Goal: Information Seeking & Learning: Find specific page/section

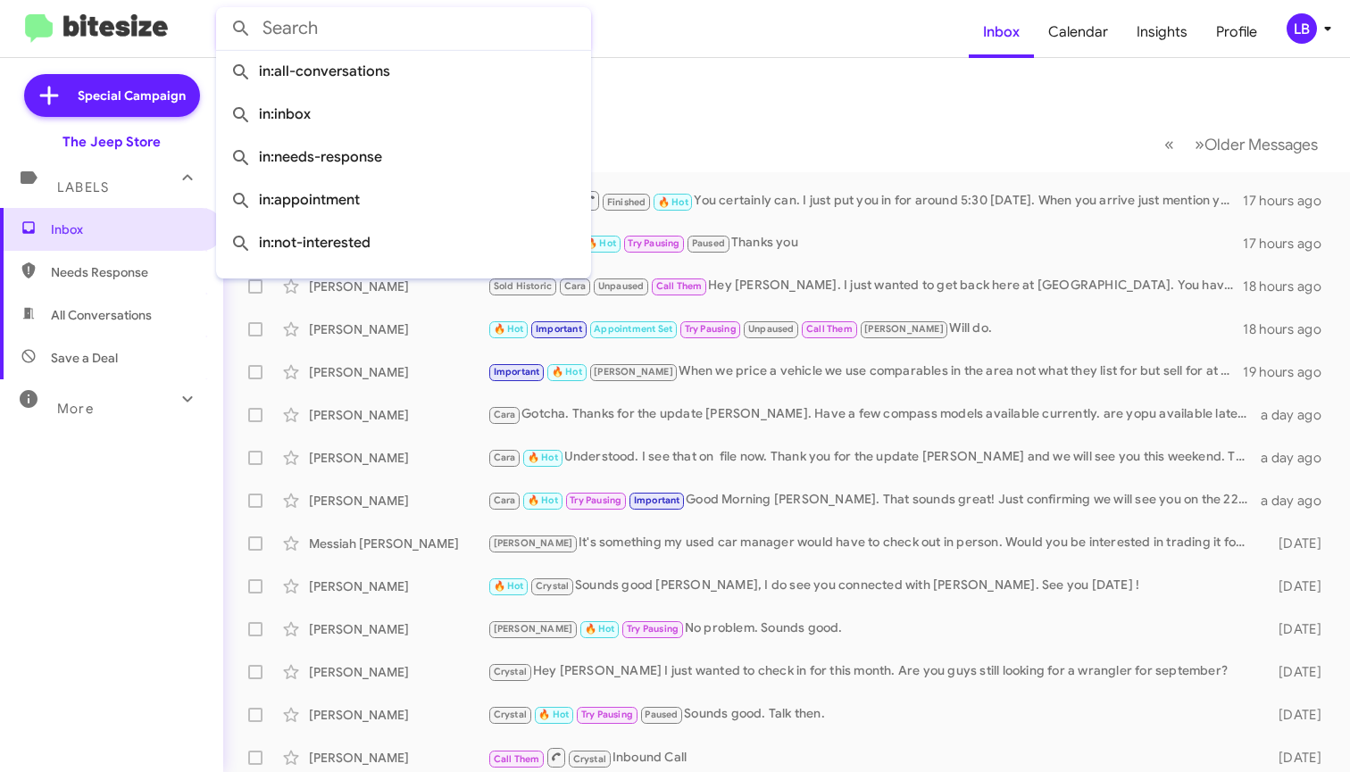
click at [376, 22] on input "text" at bounding box center [403, 28] width 375 height 43
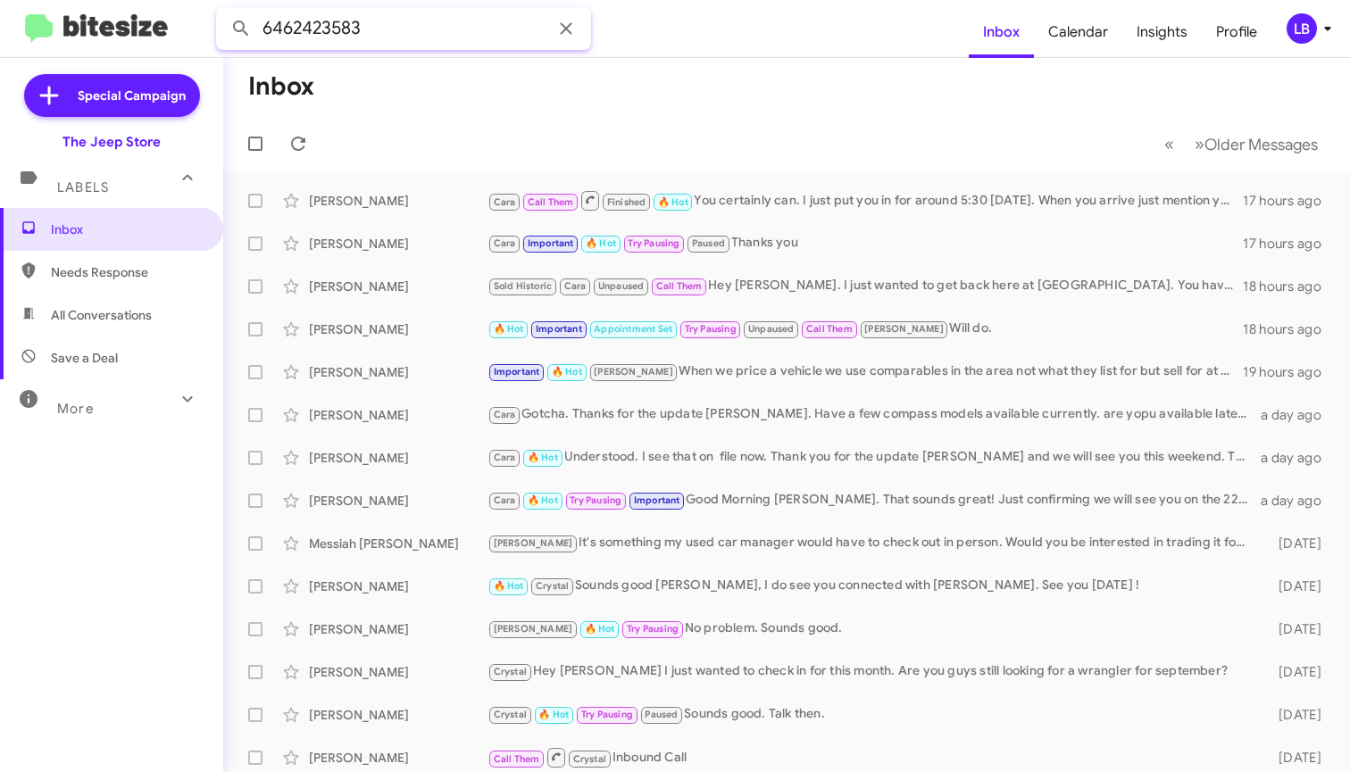
type input "6462423583"
click at [241, 29] on button at bounding box center [241, 29] width 36 height 36
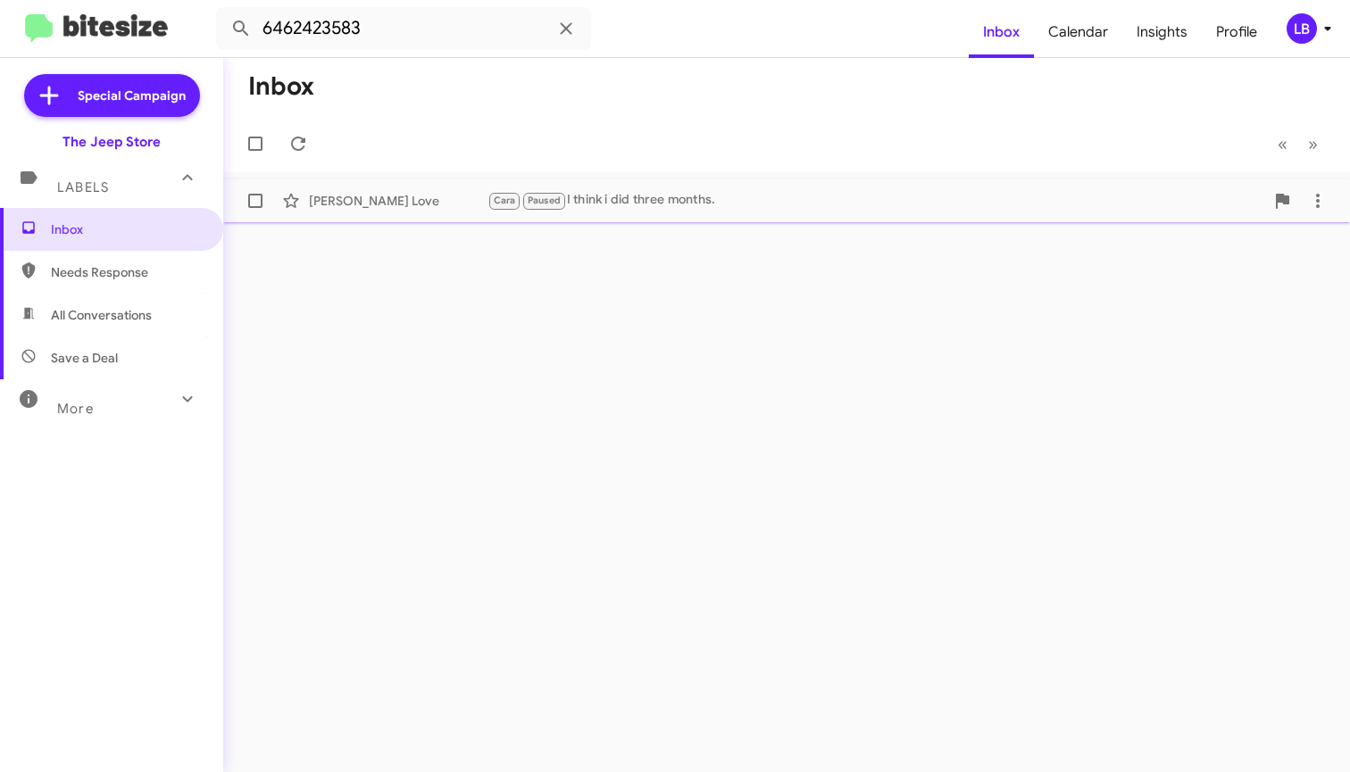
click at [521, 199] on span "Paused" at bounding box center [544, 199] width 46 height 16
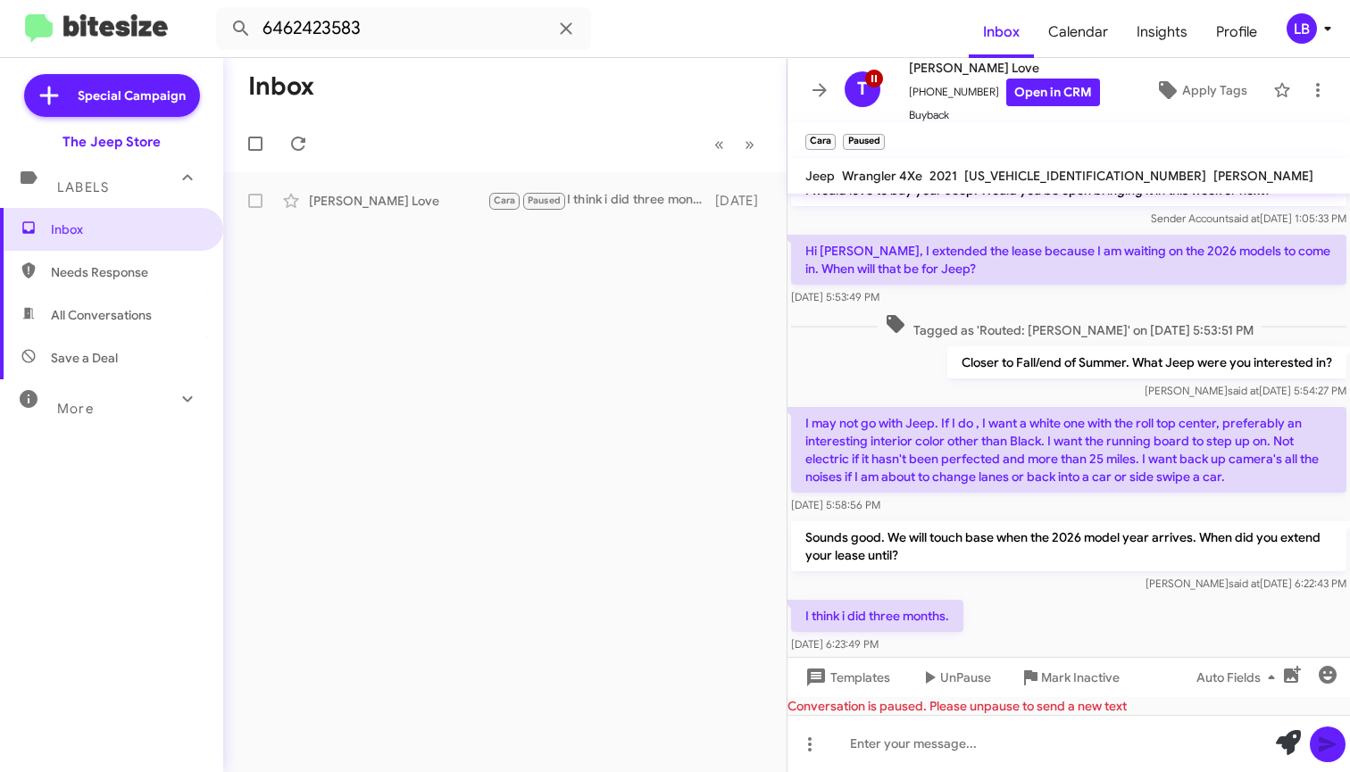
scroll to position [535, 0]
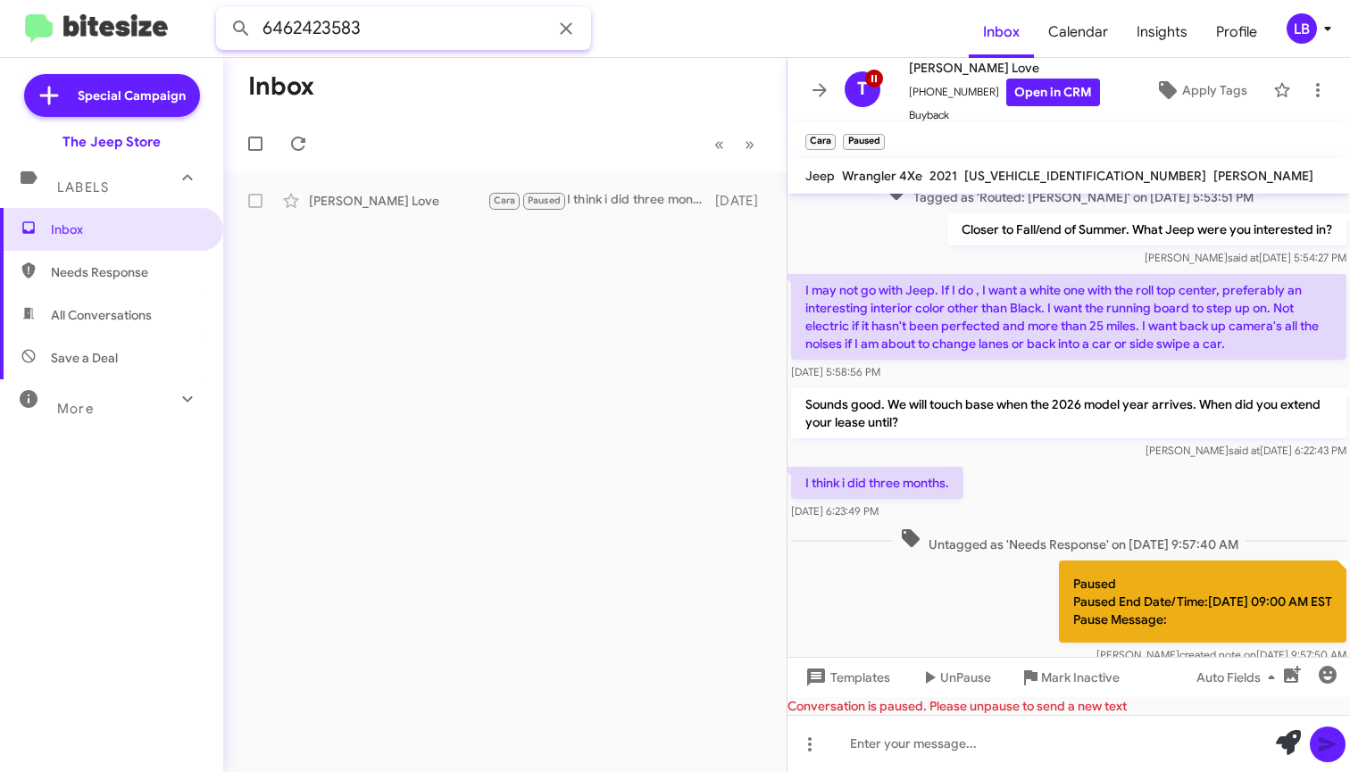
click at [489, 38] on input "6462423583" at bounding box center [403, 28] width 375 height 43
drag, startPoint x: 155, startPoint y: 12, endPoint x: 64, endPoint y: 12, distance: 91.1
click at [77, 12] on mat-toolbar "6462423583 Inbox Calendar Insights Profile LB" at bounding box center [675, 28] width 1350 height 57
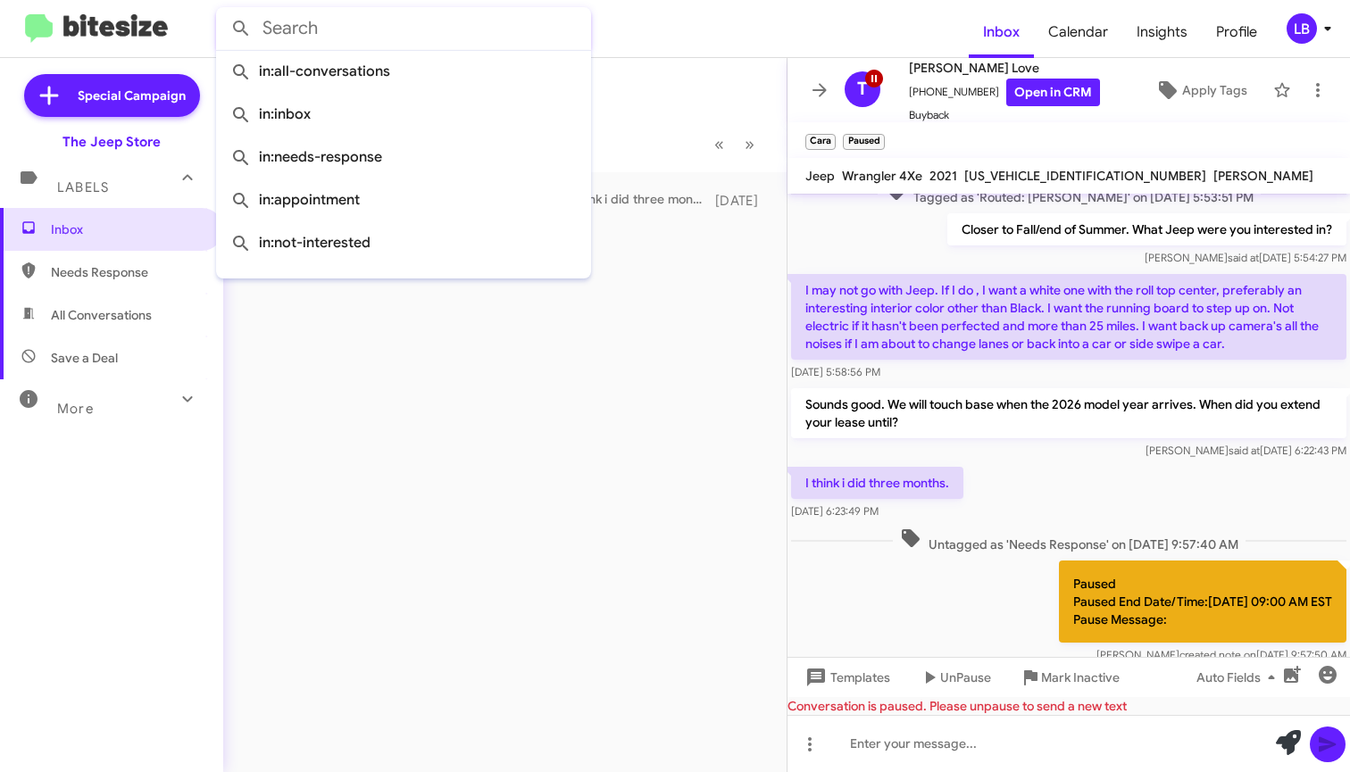
paste input "9082080695"
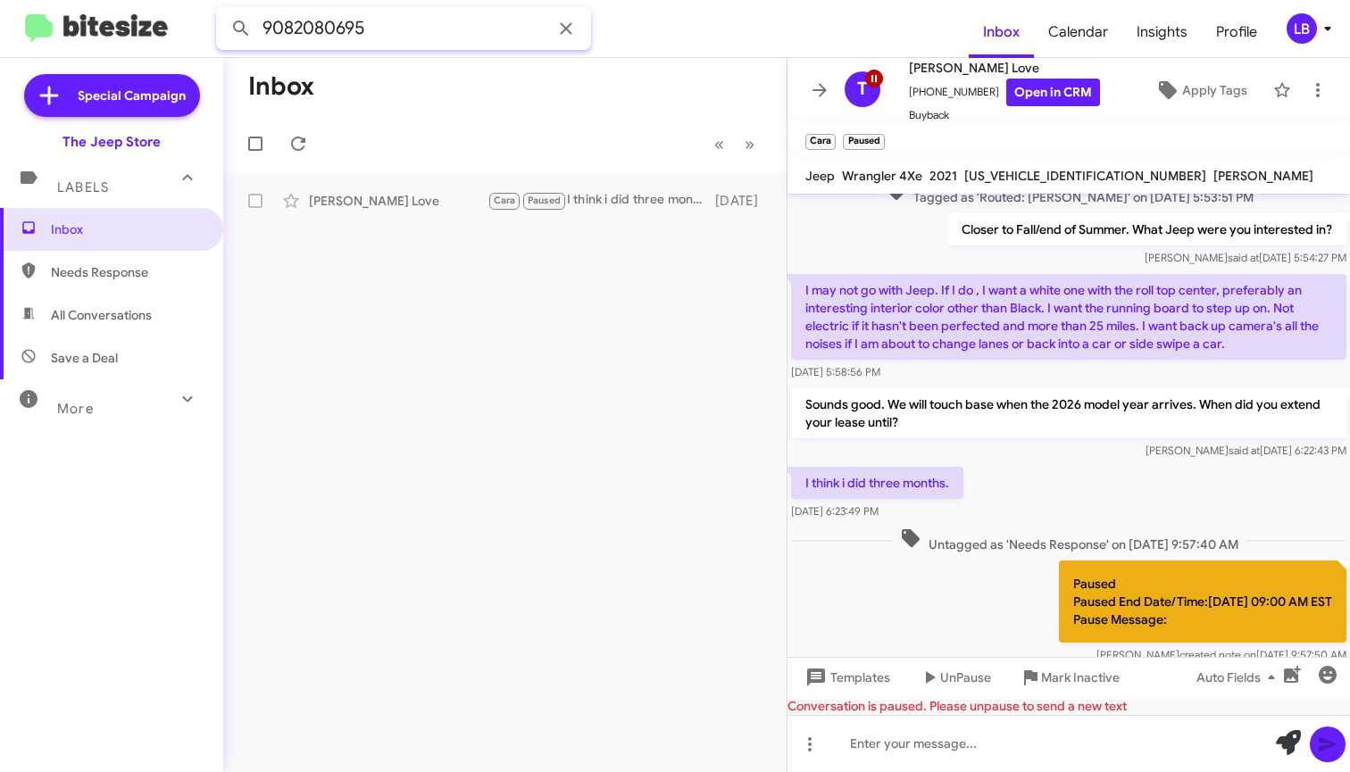
type input "9082080695"
click at [241, 29] on button at bounding box center [241, 29] width 36 height 36
click at [511, 178] on mat-action-list "[PERSON_NAME] Hi [PERSON_NAME] it's [PERSON_NAME] at The Jeep Store. I just wan…" at bounding box center [504, 197] width 563 height 50
click at [516, 190] on div "[PERSON_NAME] Hi [PERSON_NAME] it's [PERSON_NAME] at The Jeep Store. I just wan…" at bounding box center [504, 201] width 535 height 36
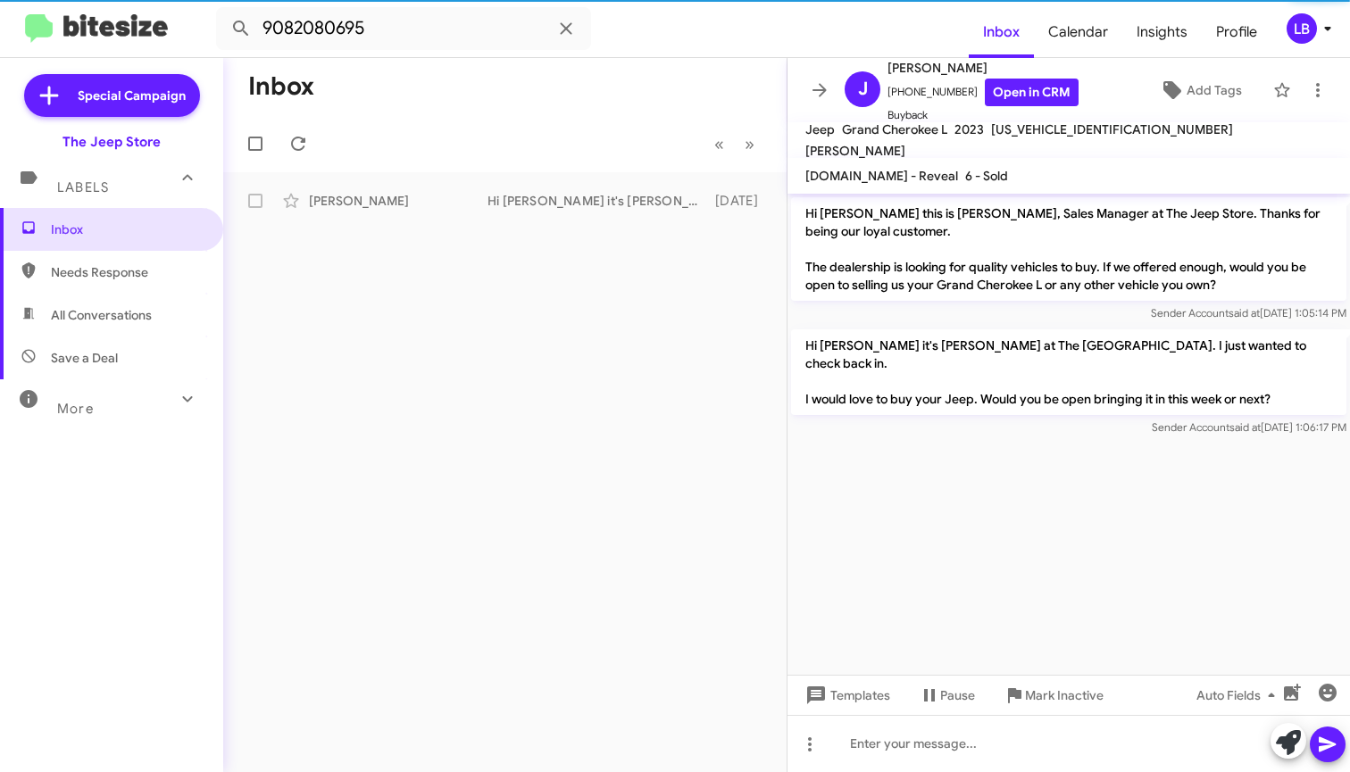
click at [1053, 306] on div "Sender Account said at [DATE] 1:05:14 PM" at bounding box center [1068, 313] width 555 height 18
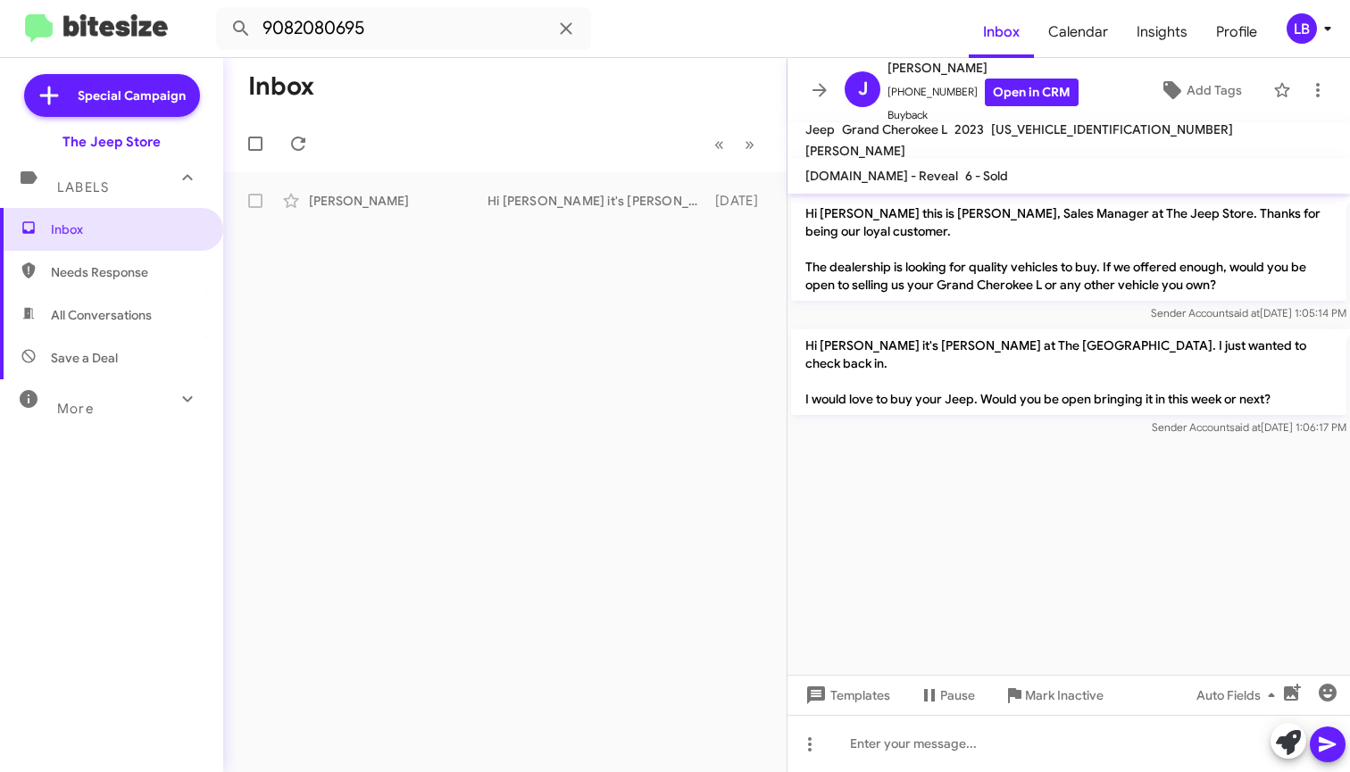
click at [1054, 488] on cdk-virtual-scroll-viewport "Hi [PERSON_NAME] this is [PERSON_NAME], Sales Manager at The Jeep Store. Thanks…" at bounding box center [1068, 434] width 562 height 481
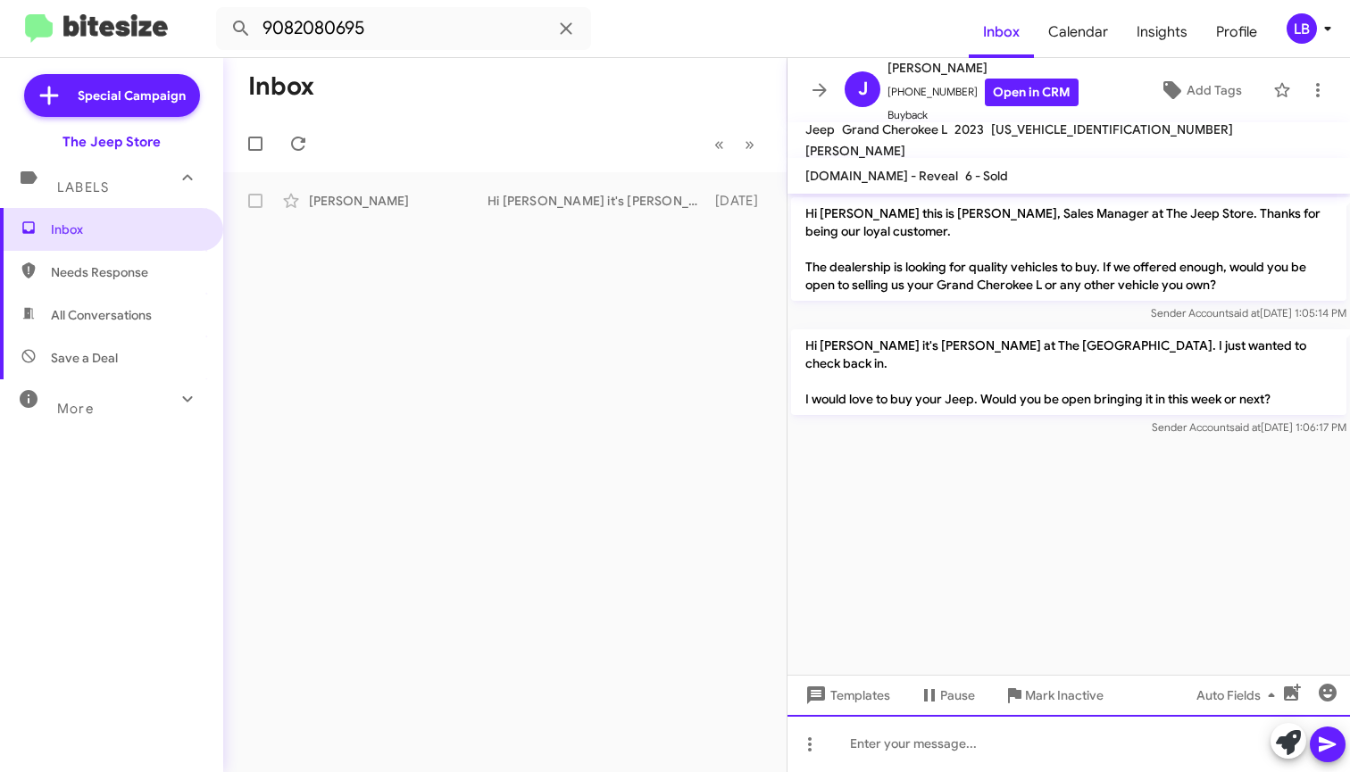
click at [1039, 747] on div at bounding box center [1068, 743] width 562 height 57
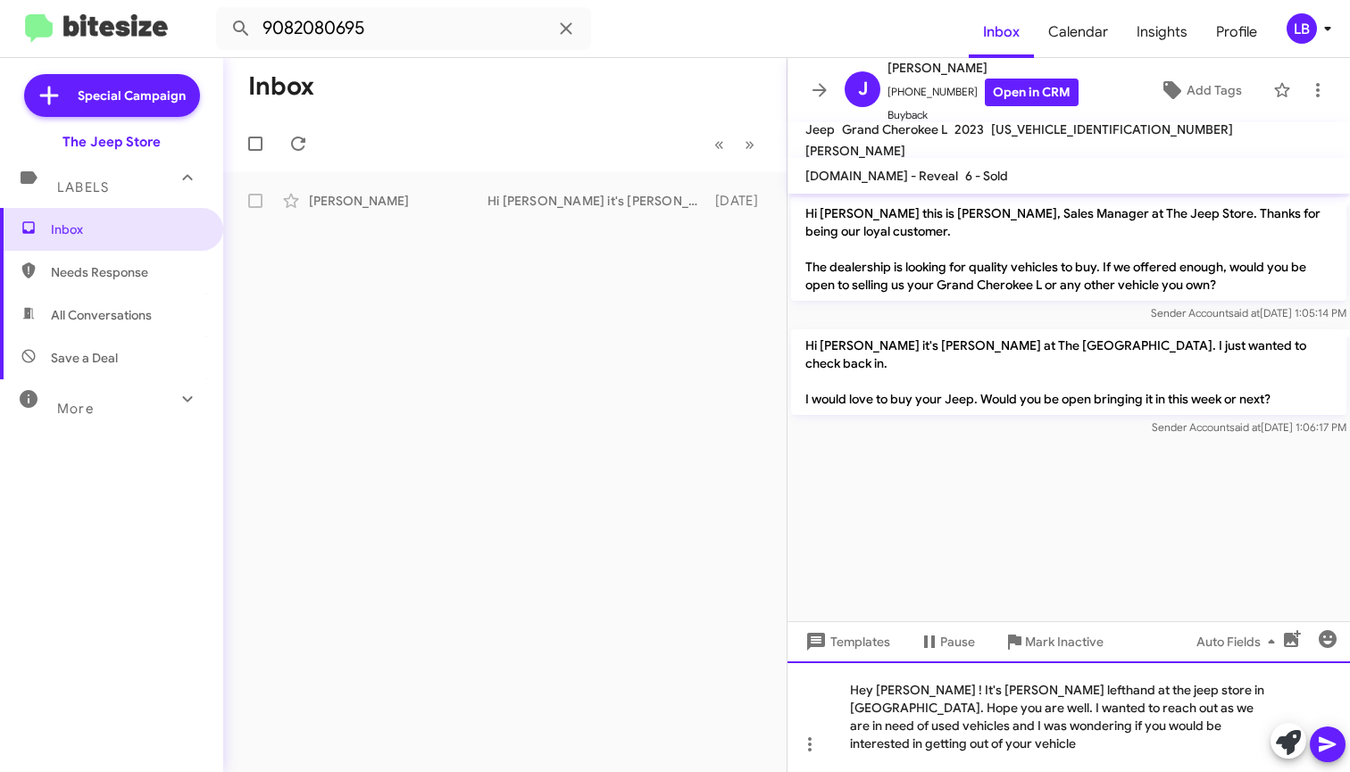
drag, startPoint x: 983, startPoint y: 770, endPoint x: 988, endPoint y: 754, distance: 16.9
click at [983, 770] on div "Hey [PERSON_NAME] ! It's [PERSON_NAME] lefthand at the jeep store in [GEOGRAPHI…" at bounding box center [1068, 717] width 562 height 111
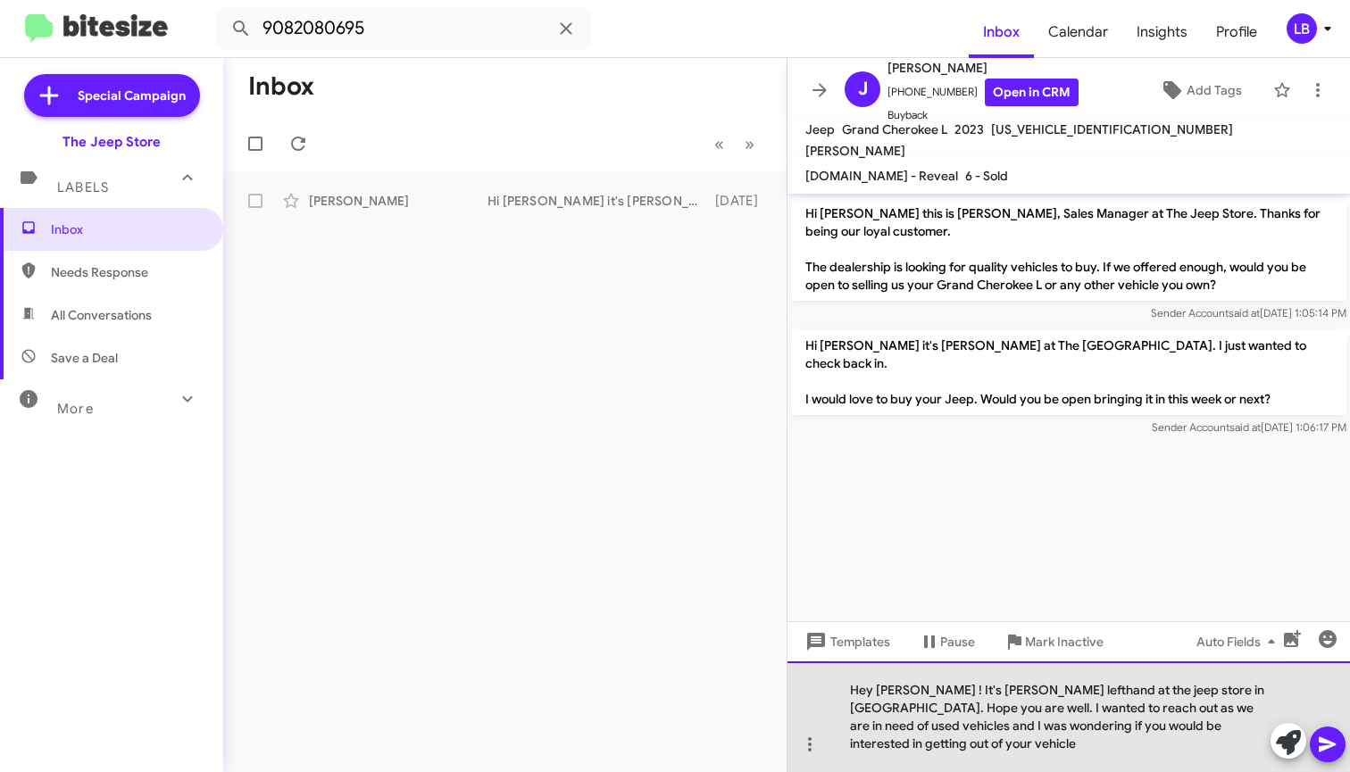
click at [989, 753] on div "Hey [PERSON_NAME] ! It's [PERSON_NAME] lefthand at the jeep store in [GEOGRAPHI…" at bounding box center [1068, 717] width 562 height 111
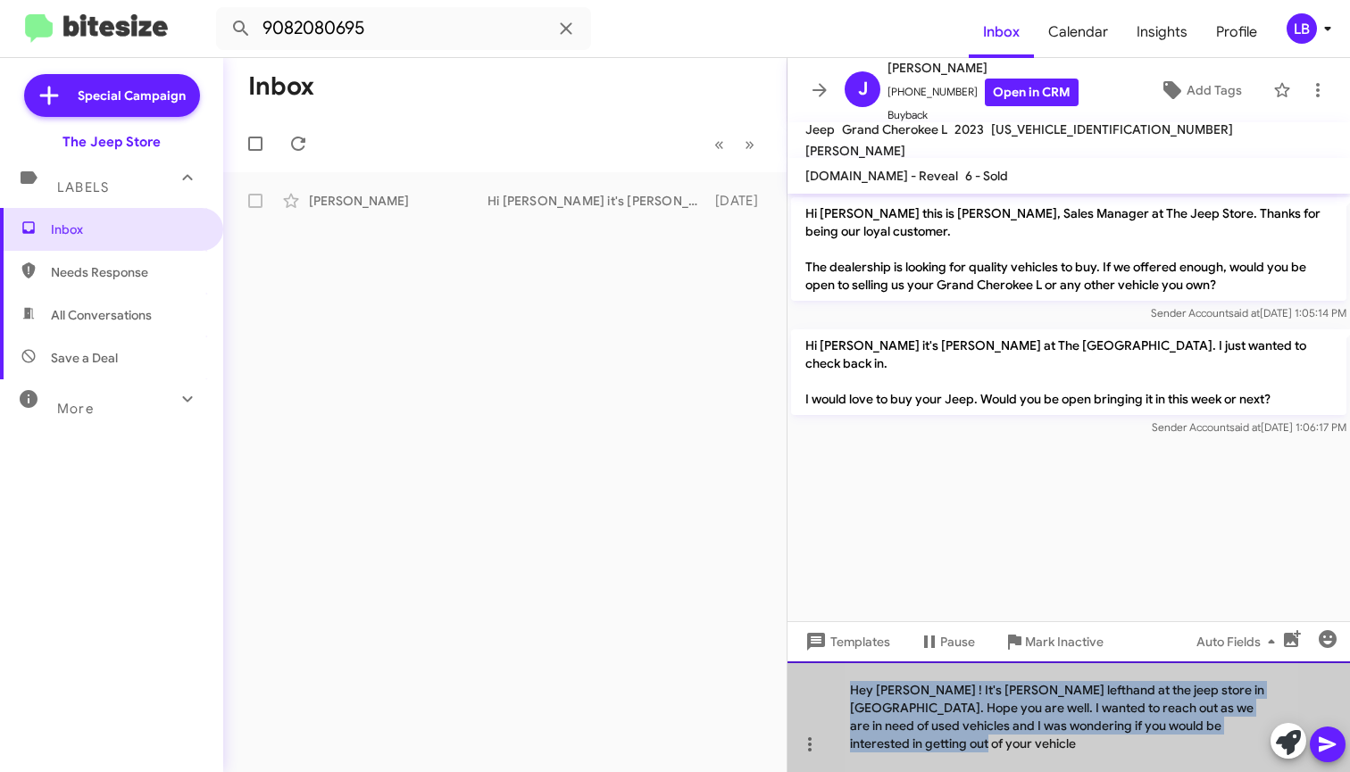
drag, startPoint x: 971, startPoint y: 750, endPoint x: 547, endPoint y: 632, distance: 440.1
click at [545, 637] on div "Inbox « Previous » Next [PERSON_NAME] Hi [PERSON_NAME] it's [PERSON_NAME] at Th…" at bounding box center [786, 415] width 1127 height 714
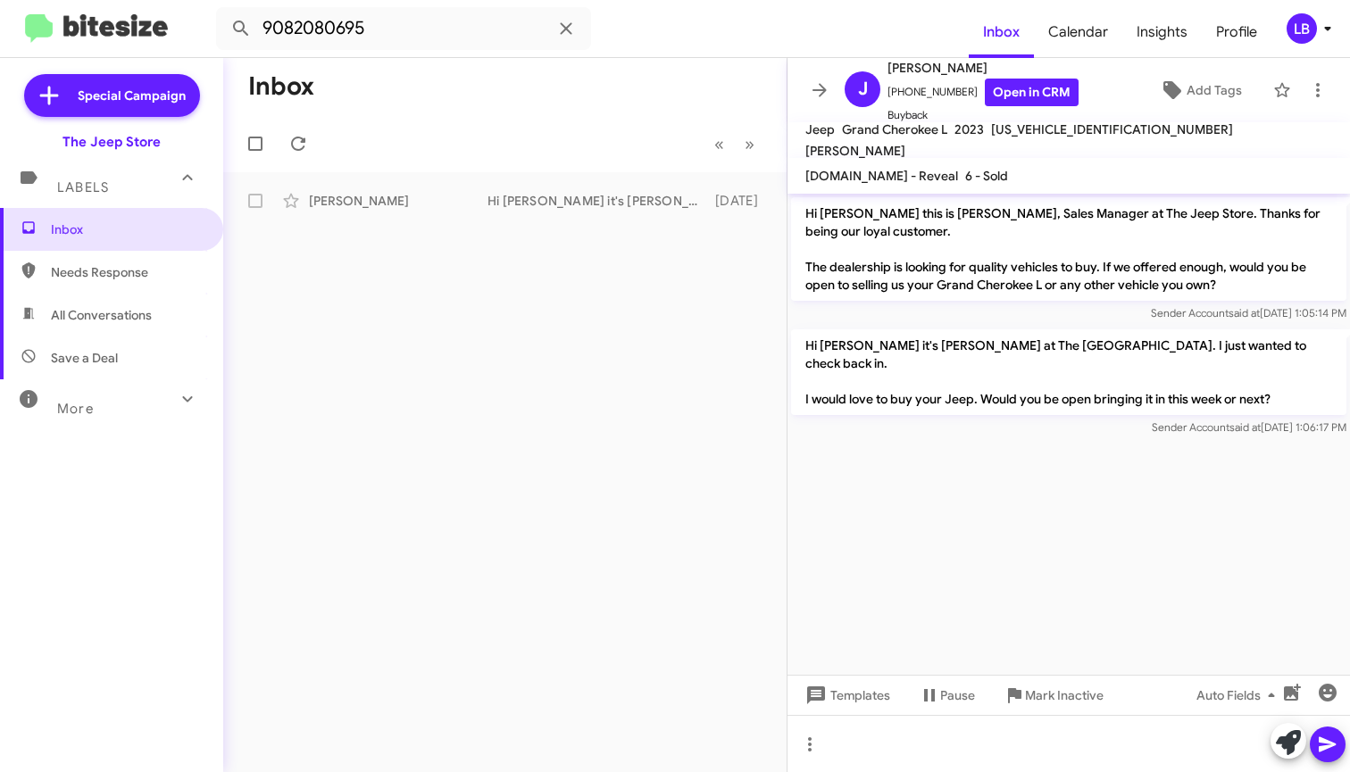
click at [622, 151] on mat-toolbar-row "« Previous » Next" at bounding box center [504, 143] width 563 height 57
click at [413, 24] on input "9082080695" at bounding box center [403, 28] width 375 height 43
click at [402, 27] on input "9082080695" at bounding box center [403, 28] width 375 height 43
drag, startPoint x: 401, startPoint y: 27, endPoint x: 57, endPoint y: -36, distance: 349.3
click at [57, 0] on html "9082080695 Inbox Calendar Insights Profile LB Special Campaign The Jeep Store L…" at bounding box center [675, 386] width 1350 height 772
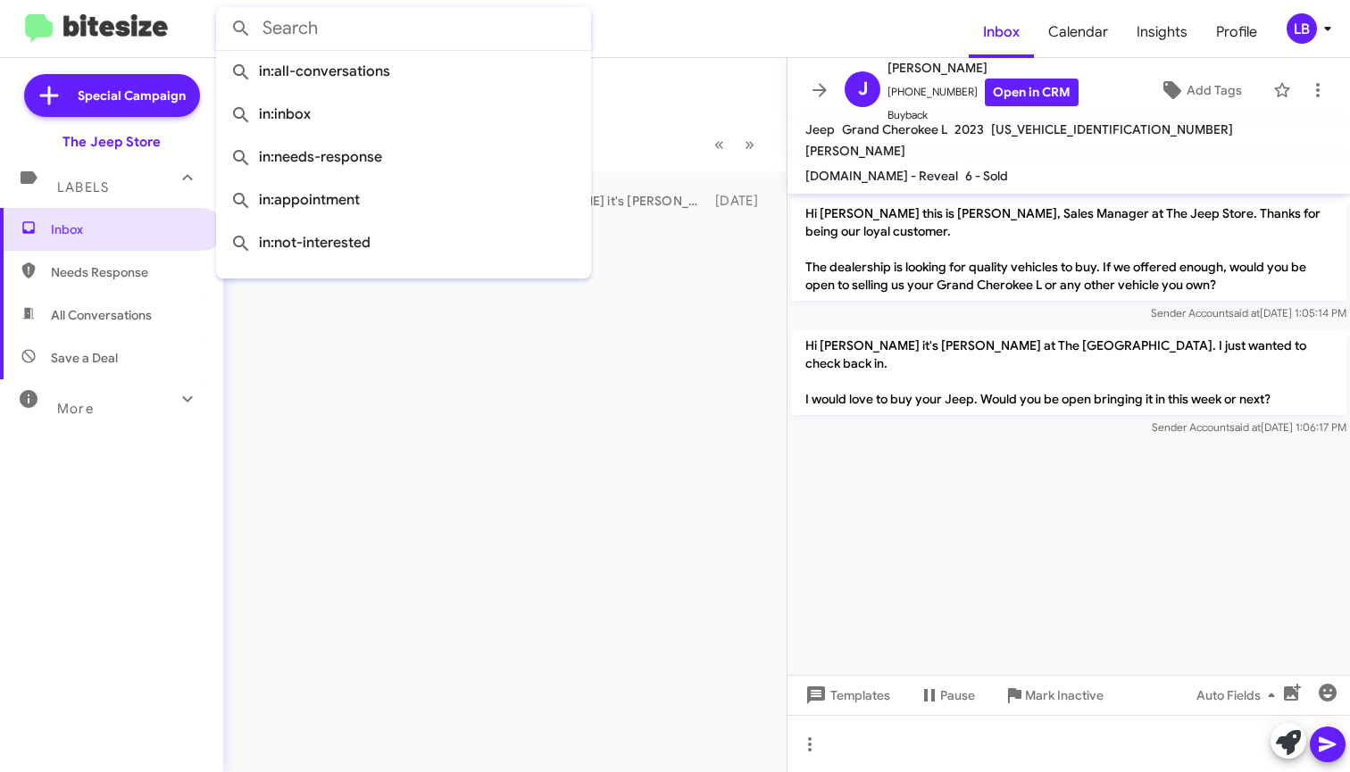
click at [241, 29] on button at bounding box center [241, 29] width 36 height 36
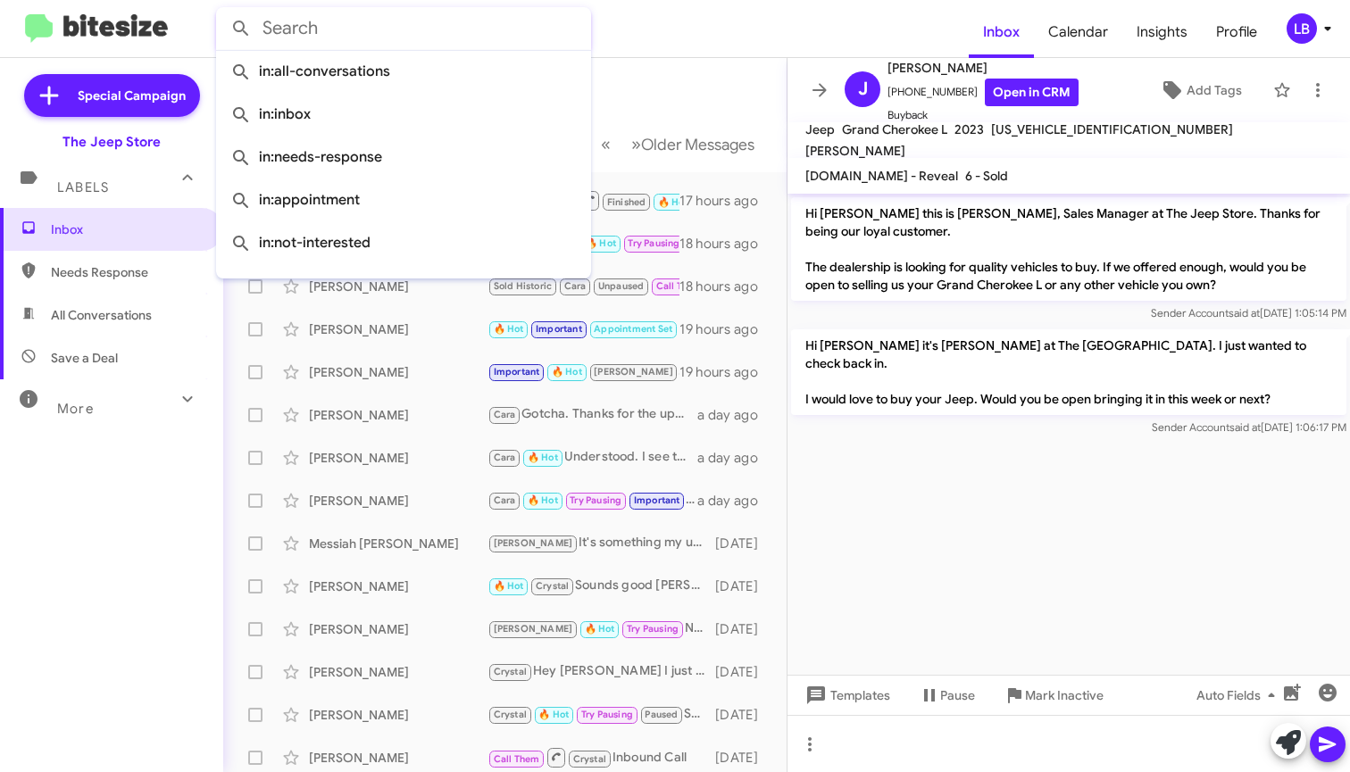
click at [660, 76] on mat-toolbar-row "Inbox" at bounding box center [504, 86] width 563 height 57
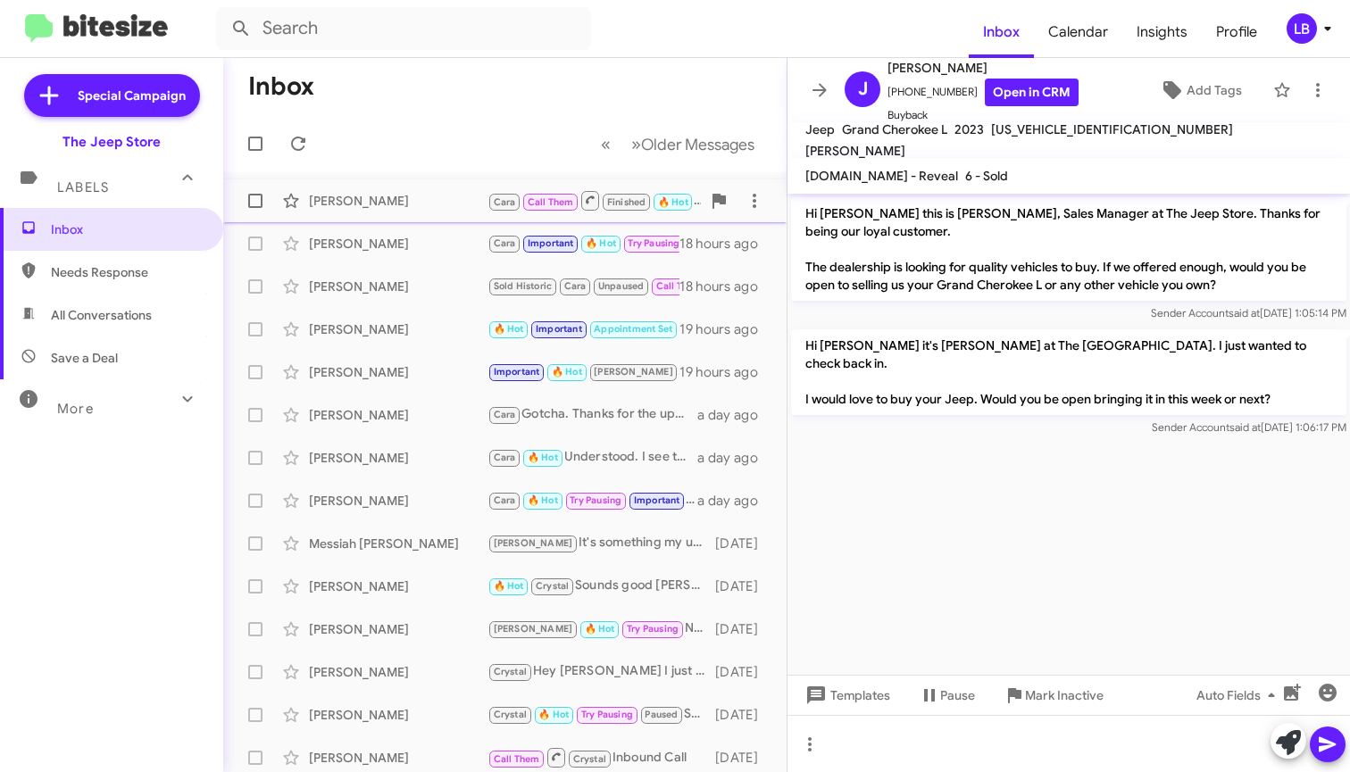
click at [380, 182] on span "[PERSON_NAME] [PERSON_NAME] Call Them Finished 🔥 Hot You certainly can. I just …" at bounding box center [504, 200] width 563 height 43
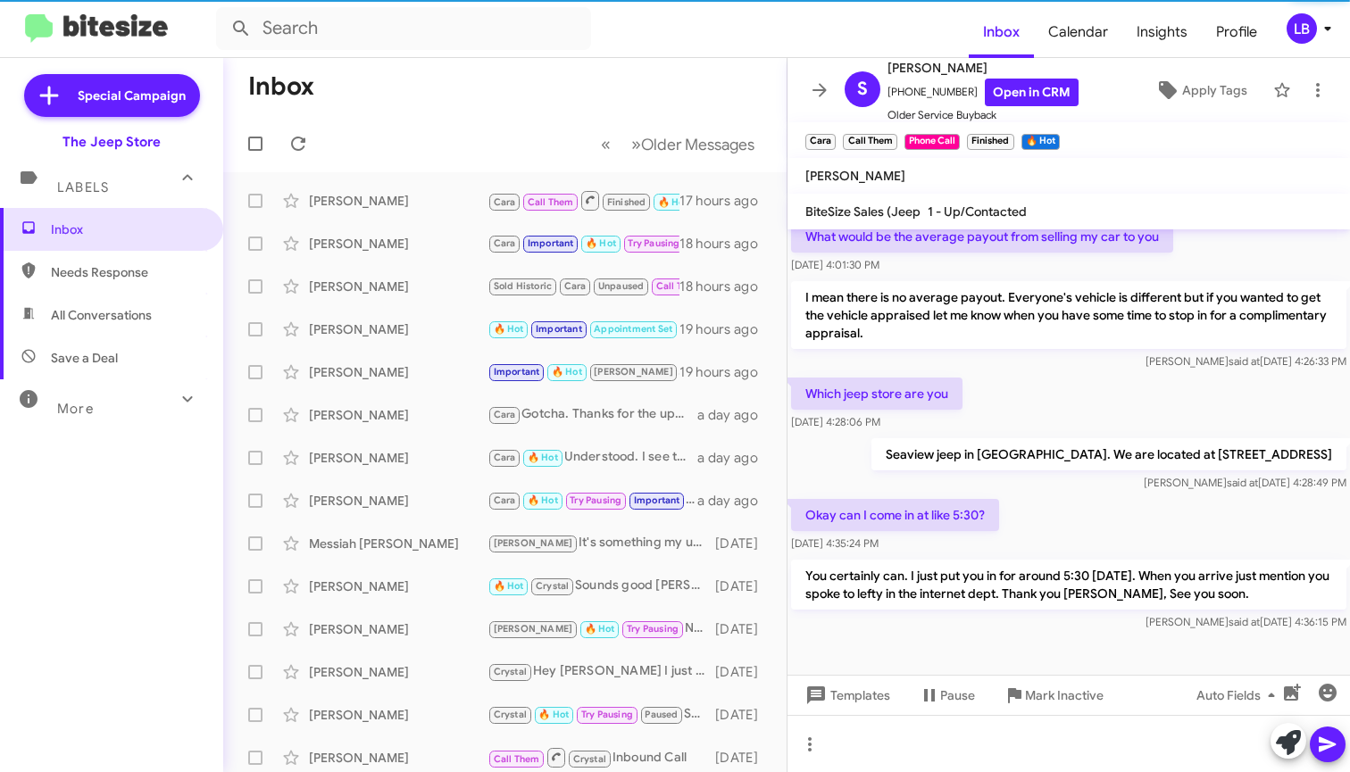
scroll to position [470, 0]
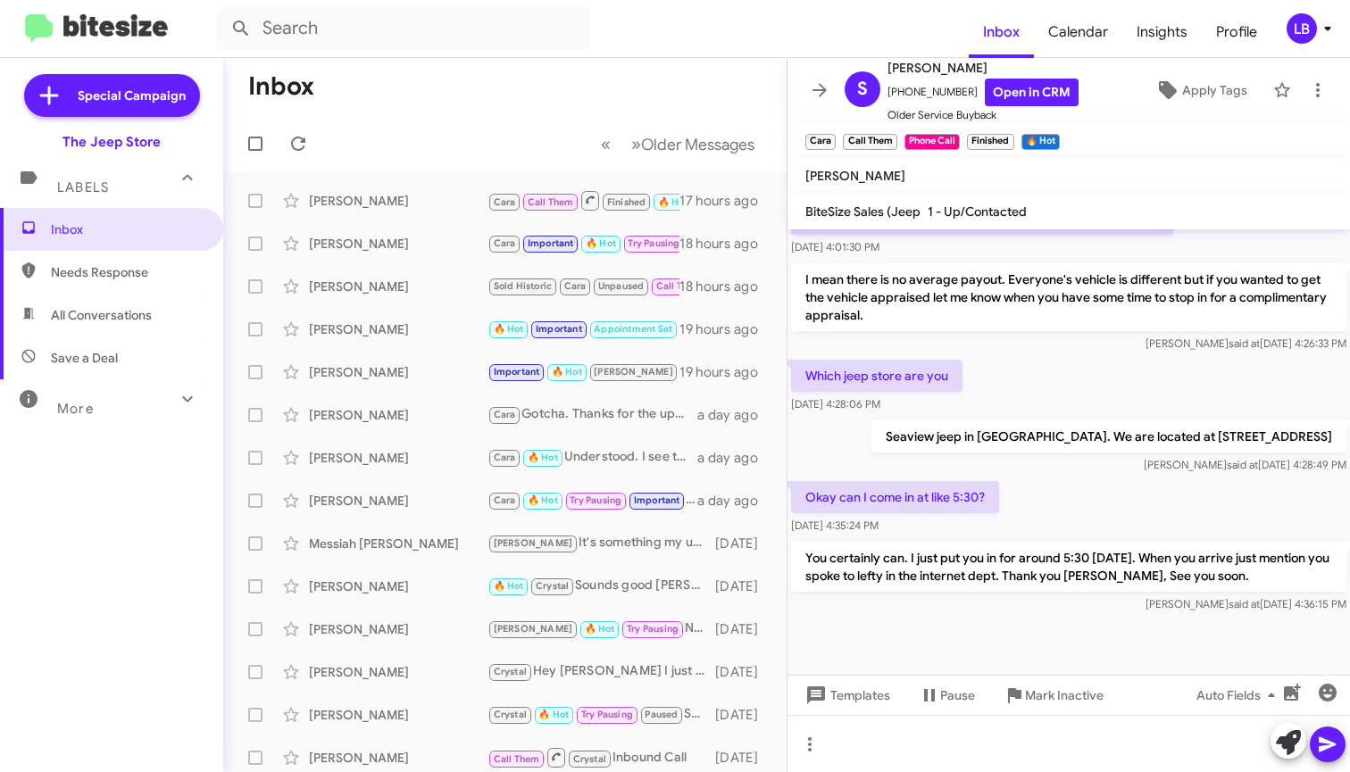
click at [1066, 349] on div "[PERSON_NAME] said at [DATE] 4:26:33 PM" at bounding box center [1068, 344] width 555 height 18
click at [1097, 361] on div "Which jeep store are you [DATE] 4:28:06 PM" at bounding box center [1068, 386] width 562 height 61
click at [657, 105] on mat-toolbar-row "Inbox" at bounding box center [504, 86] width 563 height 57
click at [104, 307] on span "All Conversations" at bounding box center [101, 315] width 101 height 18
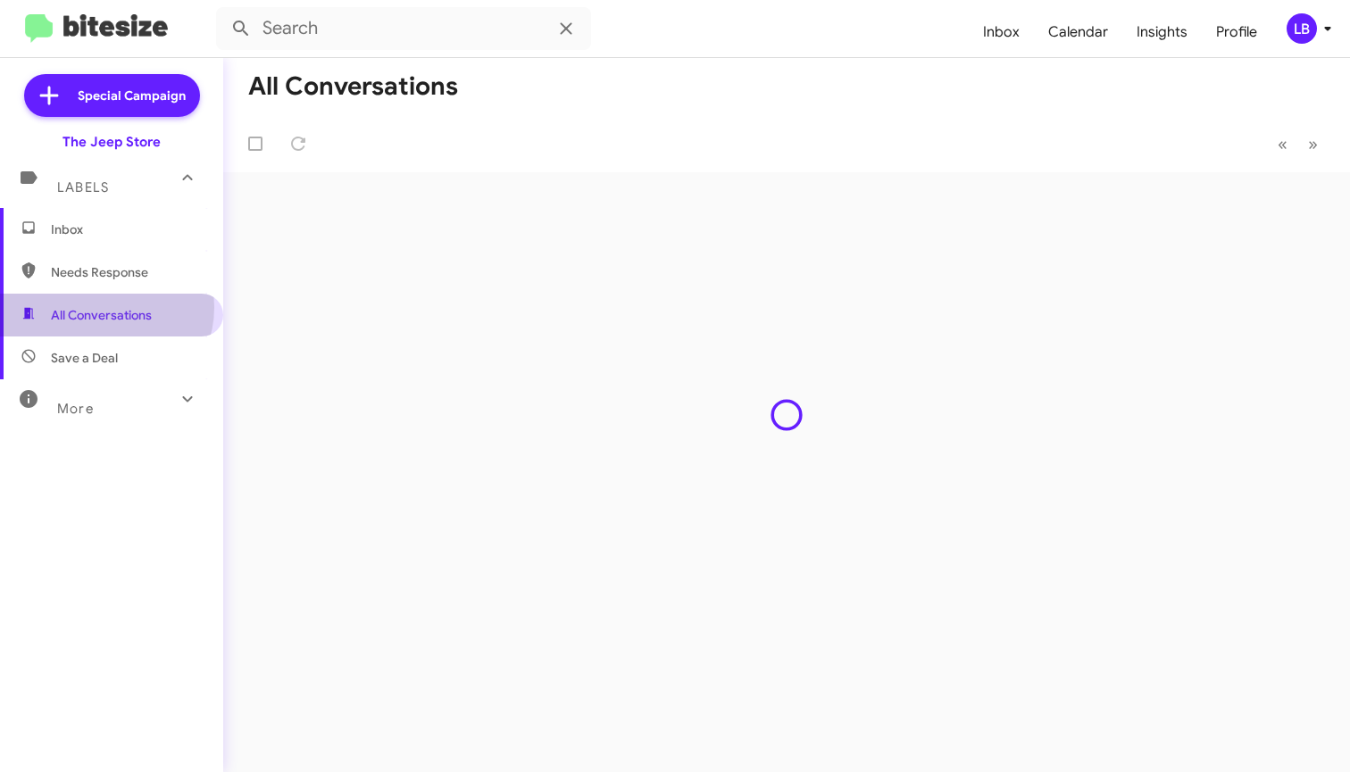
type input "in:all-conversations"
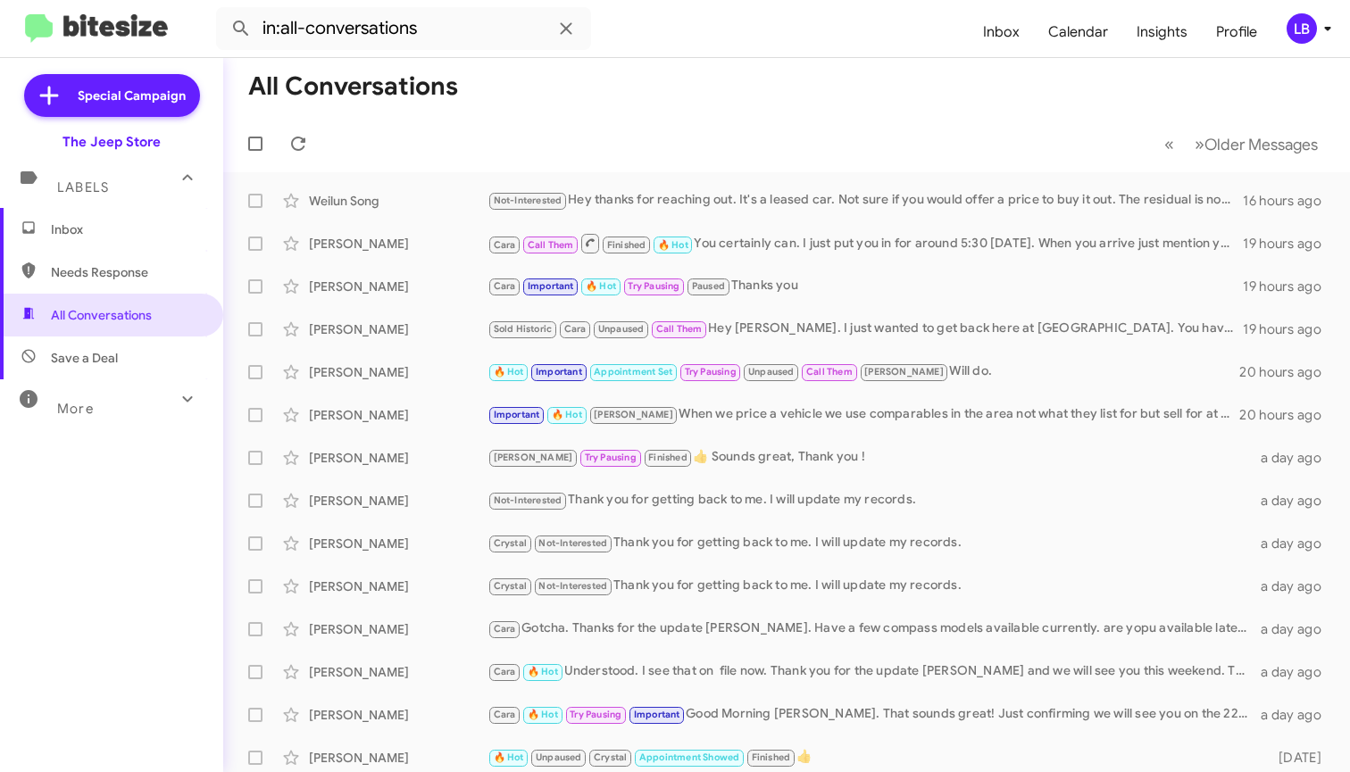
click at [961, 28] on form "in:all-conversations" at bounding box center [592, 28] width 753 height 43
click at [533, 148] on mat-toolbar-row "« Previous » Next Older Messages" at bounding box center [786, 143] width 1127 height 57
click at [714, 91] on mat-toolbar-row "All Conversations" at bounding box center [786, 86] width 1127 height 57
click at [626, 147] on mat-toolbar-row "« Previous » Next Older Messages" at bounding box center [786, 143] width 1127 height 57
click at [629, 145] on mat-toolbar-row "« Previous » Next Older Messages" at bounding box center [786, 143] width 1127 height 57
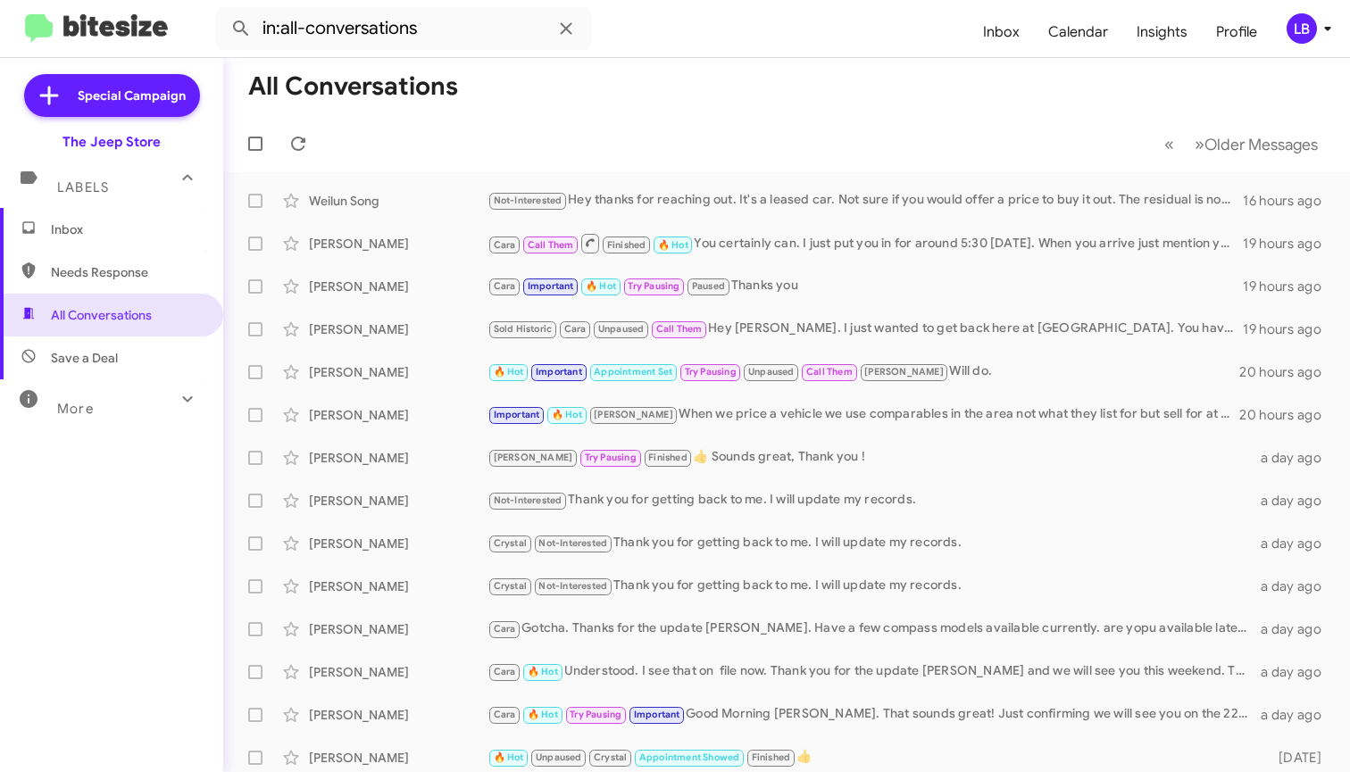
click at [591, 133] on mat-toolbar-row "« Previous » Next Older Messages" at bounding box center [786, 143] width 1127 height 57
click at [837, 87] on mat-toolbar-row "All Conversations" at bounding box center [786, 86] width 1127 height 57
click at [831, 98] on mat-toolbar-row "All Conversations" at bounding box center [786, 86] width 1127 height 57
drag, startPoint x: 986, startPoint y: 104, endPoint x: 993, endPoint y: 112, distance: 10.8
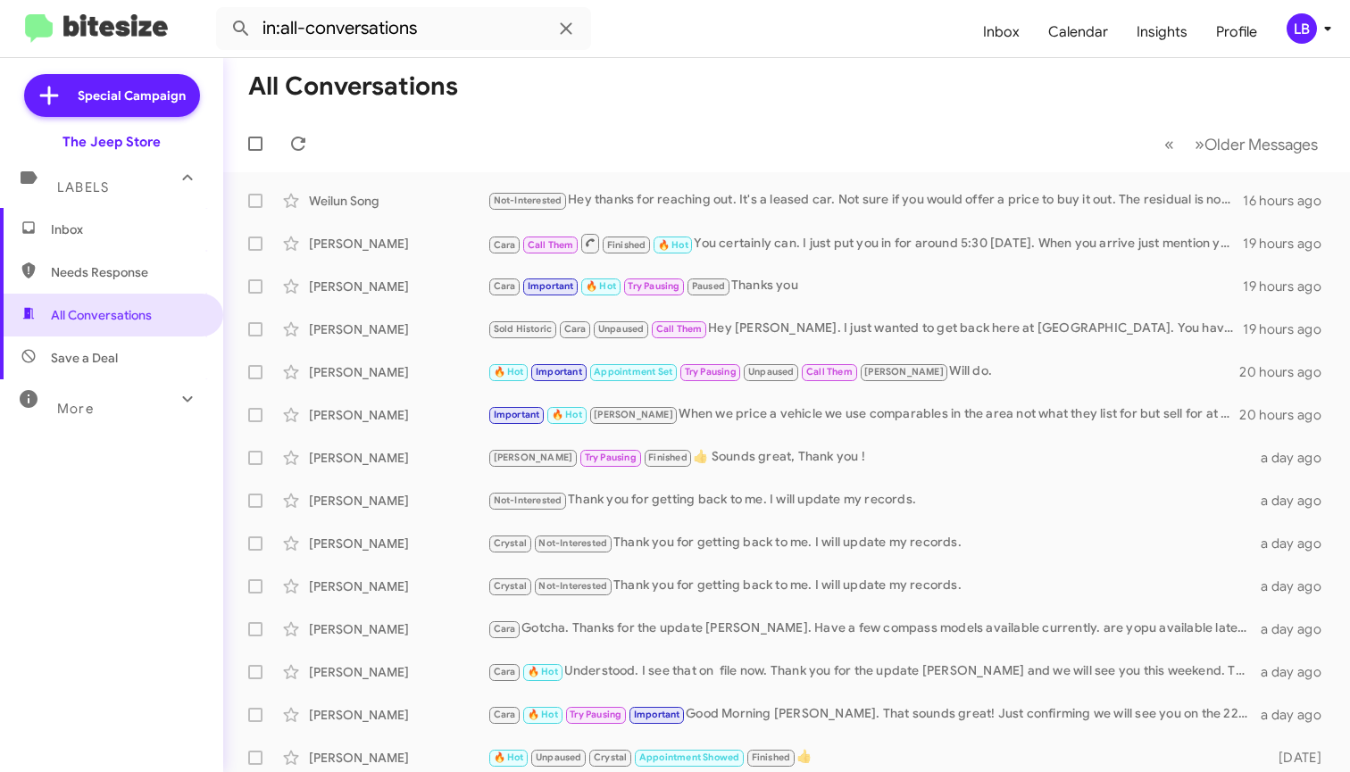
click at [993, 112] on mat-toolbar-row "All Conversations" at bounding box center [786, 86] width 1127 height 57
click at [925, 40] on form "in:all-conversations" at bounding box center [592, 28] width 753 height 43
click at [655, 79] on mat-toolbar-row "All Conversations" at bounding box center [786, 86] width 1127 height 57
click at [401, 172] on mat-action-list "Weilun Song Not-Interested Hey thanks for reaching out. It's a leased car. Not …" at bounding box center [786, 604] width 1127 height 864
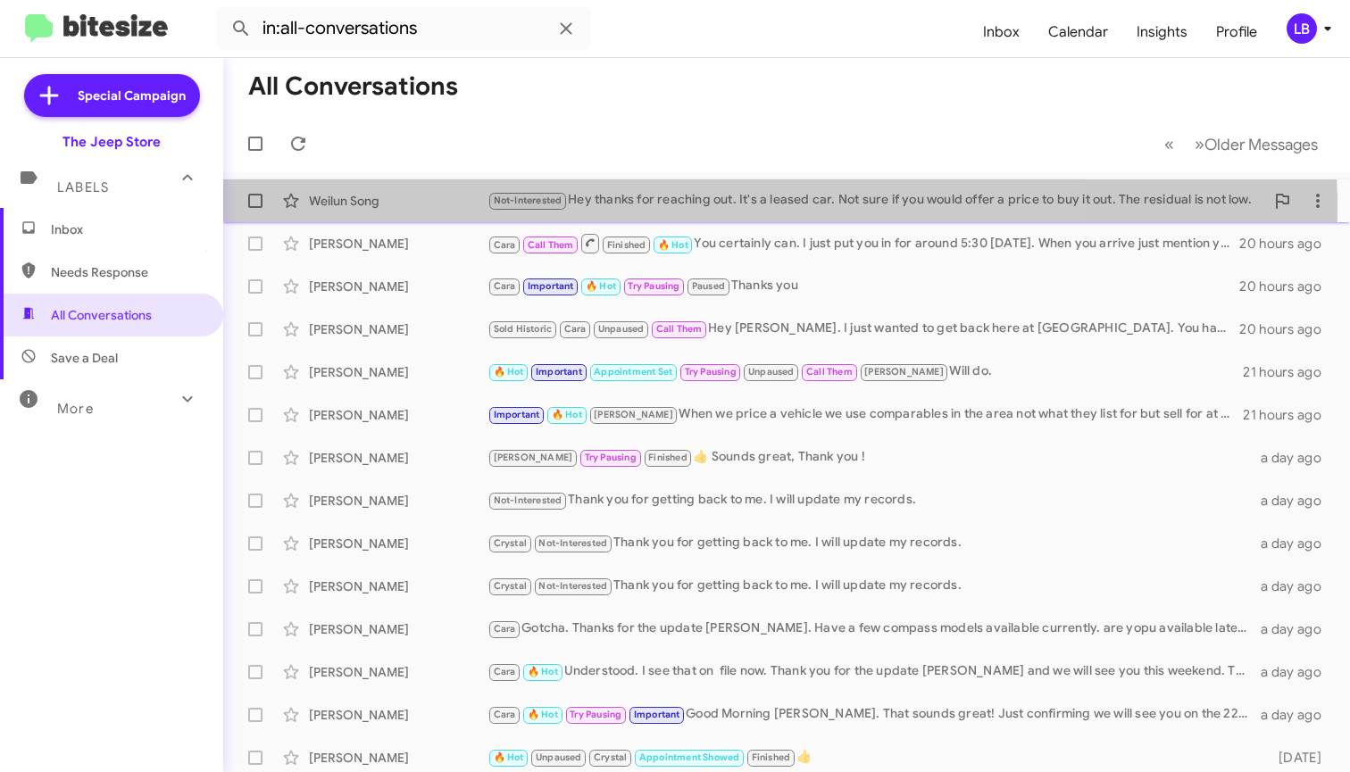
click at [644, 207] on div "Not-Interested Hey thanks for reaching out. It's a leased car. Not sure if you …" at bounding box center [875, 200] width 777 height 21
